Goal: Task Accomplishment & Management: Use online tool/utility

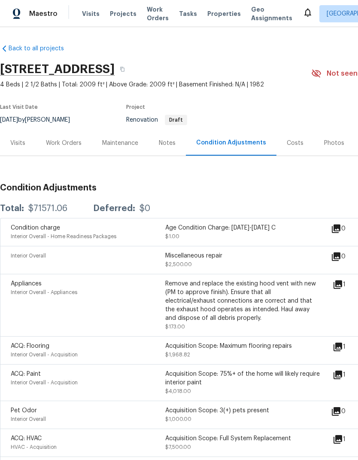
scroll to position [34, 0]
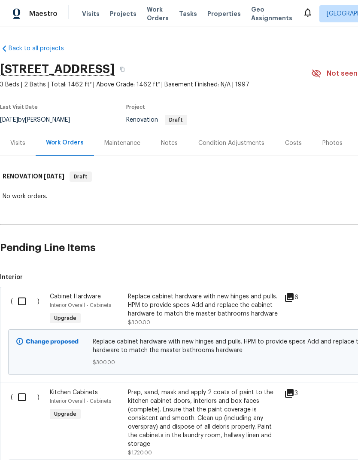
click at [24, 292] on input "checkbox" at bounding box center [25, 301] width 24 height 18
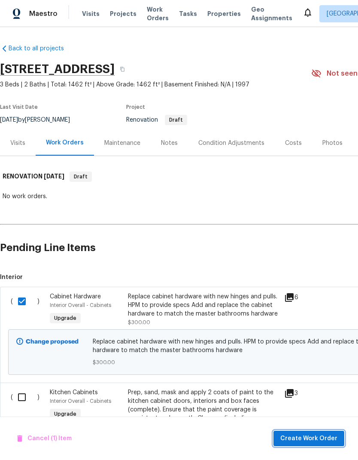
click at [310, 444] on button "Create Work Order" at bounding box center [309, 439] width 71 height 16
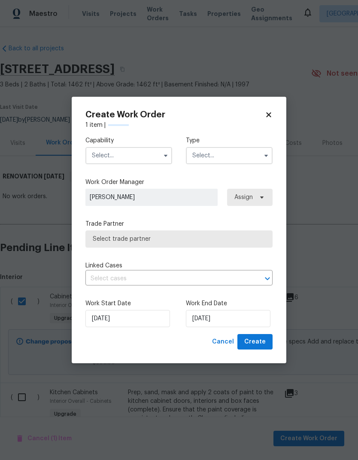
checkbox input "false"
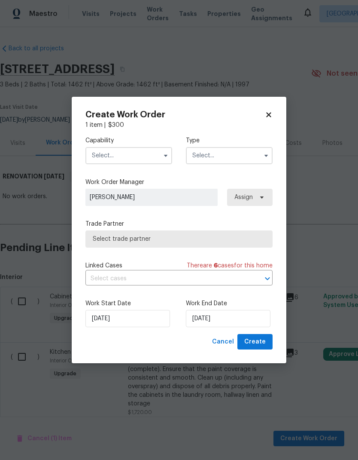
click at [149, 152] on input "text" at bounding box center [129, 155] width 87 height 17
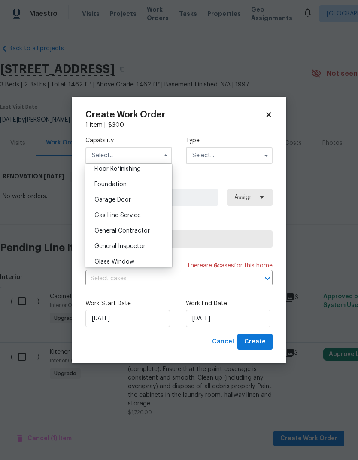
scroll to position [356, 0]
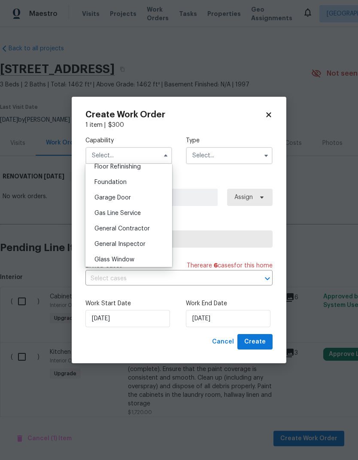
click at [147, 232] on div "General Contractor" at bounding box center [129, 228] width 83 height 15
type input "General Contractor"
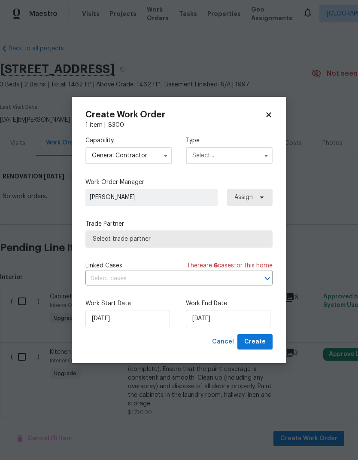
click at [235, 156] on input "text" at bounding box center [229, 155] width 87 height 17
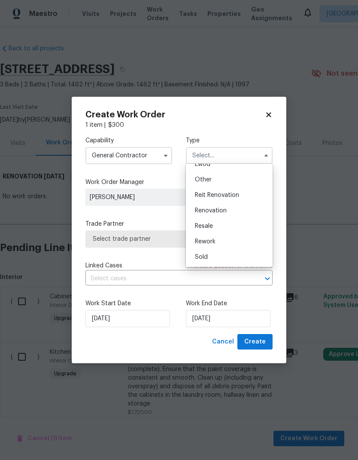
scroll to position [102, 0]
click at [229, 209] on div "Renovation" at bounding box center [229, 210] width 83 height 15
type input "Renovation"
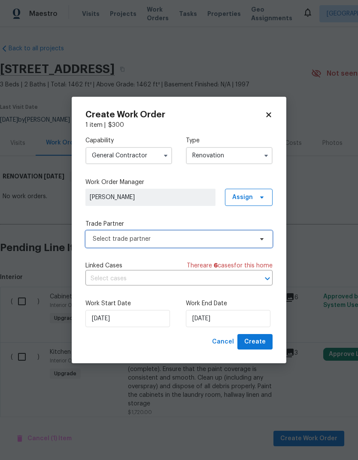
click at [190, 242] on span "Select trade partner" at bounding box center [173, 239] width 160 height 9
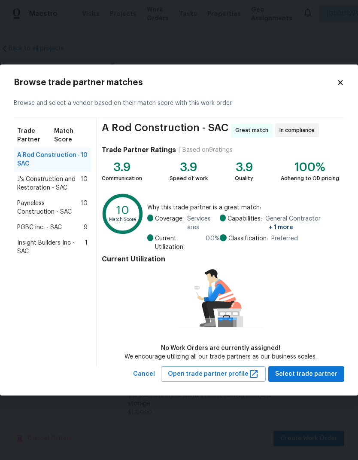
click at [29, 187] on span "J's Construction and Restoration - SAC" at bounding box center [49, 183] width 64 height 17
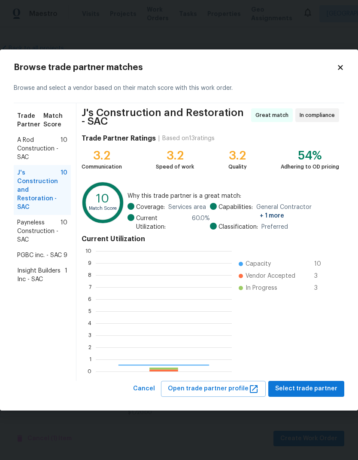
scroll to position [120, 136]
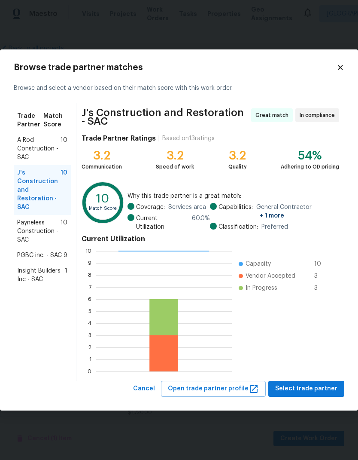
click at [25, 228] on span "Payneless Construction - SAC" at bounding box center [38, 231] width 43 height 26
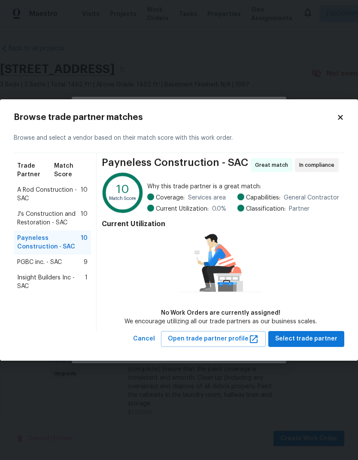
click at [29, 257] on div "PGBC inc. - SAC 9" at bounding box center [52, 261] width 77 height 15
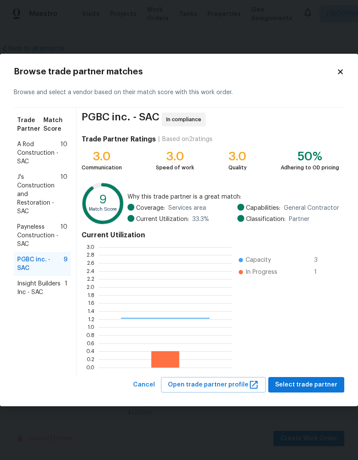
scroll to position [120, 133]
click at [28, 279] on span "Insight Builders Inc - SAC" at bounding box center [41, 287] width 48 height 17
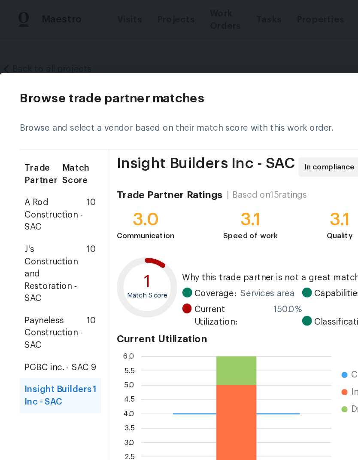
scroll to position [0, 0]
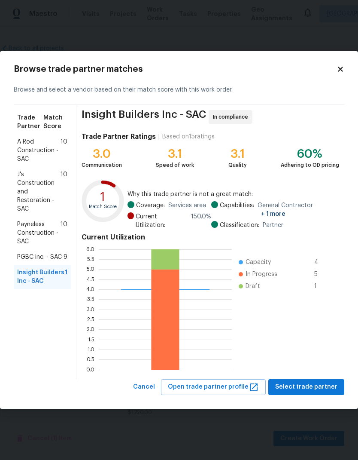
click at [61, 262] on div "PGBC inc. - SAC 9" at bounding box center [42, 256] width 57 height 15
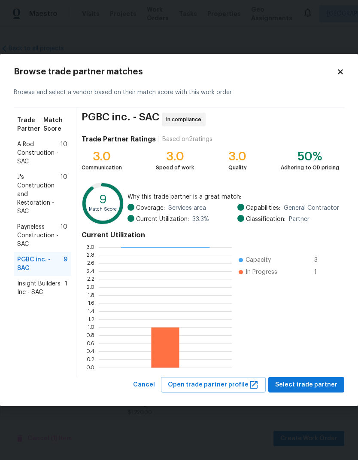
click at [43, 230] on span "Payneless Construction - SAC" at bounding box center [38, 236] width 43 height 26
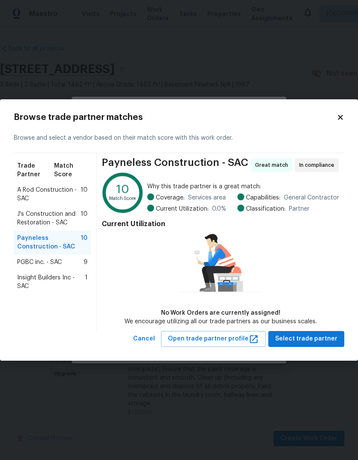
click at [56, 225] on span "J's Construction and Restoration - SAC" at bounding box center [49, 218] width 64 height 17
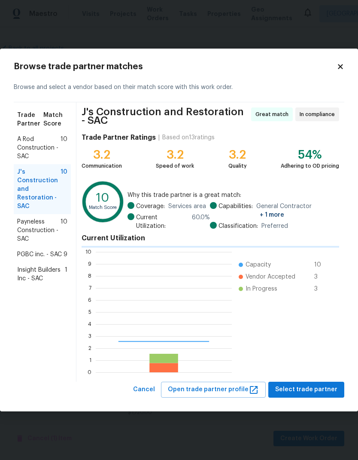
scroll to position [120, 136]
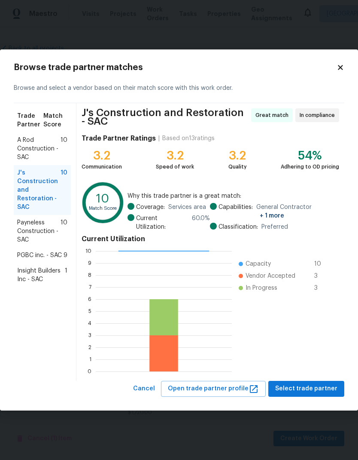
click at [42, 154] on span "A Rod Construction - SAC" at bounding box center [38, 149] width 43 height 26
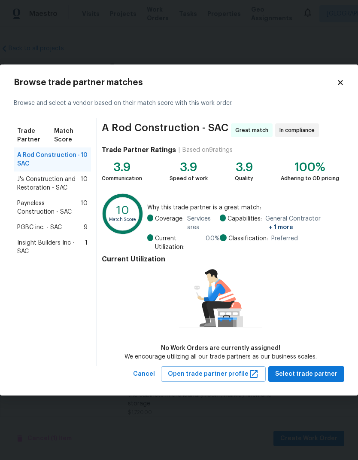
click at [344, 79] on icon at bounding box center [341, 83] width 8 height 8
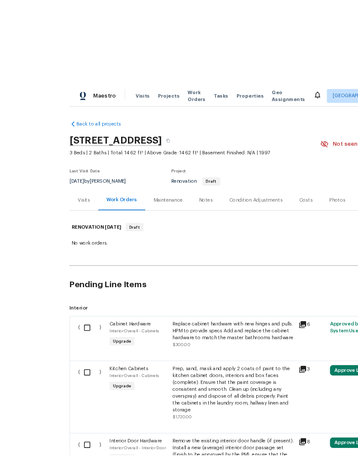
scroll to position [1, 0]
